Goal: Navigation & Orientation: Find specific page/section

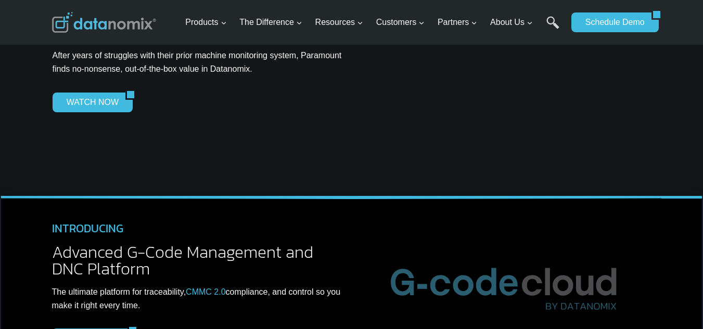
scroll to position [3087, 0]
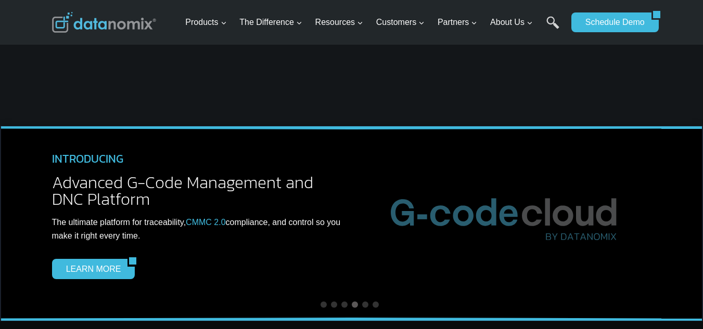
click at [249, 127] on div "NEWS ALERT Delivery Track Datanomix Releases Delivery Track to Help Manufacture…" at bounding box center [352, 224] width 624 height 194
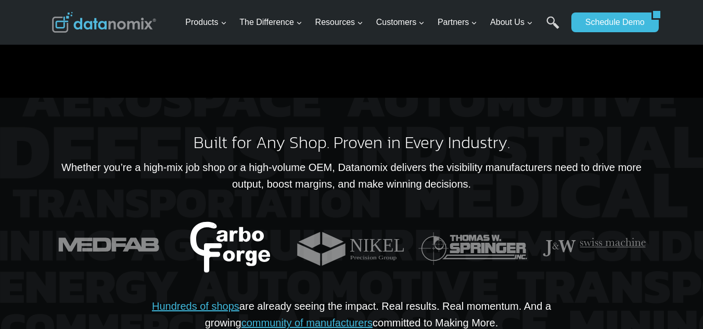
scroll to position [2324, 0]
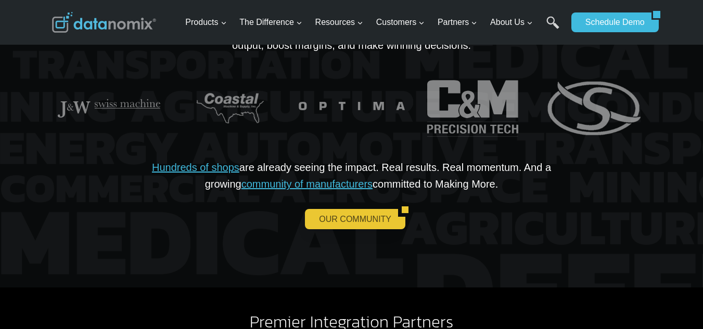
click at [325, 209] on link "OUR COMMUNITY" at bounding box center [351, 219] width 93 height 20
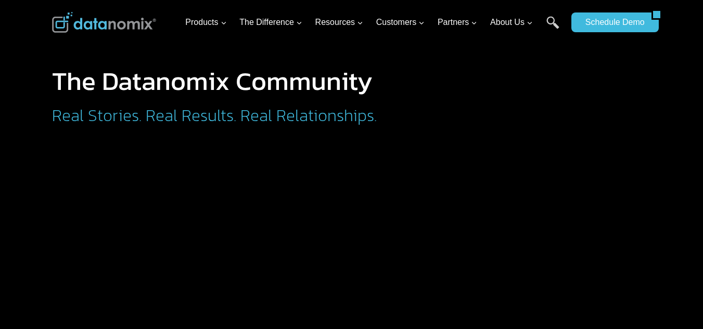
click at [76, 90] on h1 "The Datanomix Community" at bounding box center [257, 81] width 411 height 26
